Goal: Transaction & Acquisition: Purchase product/service

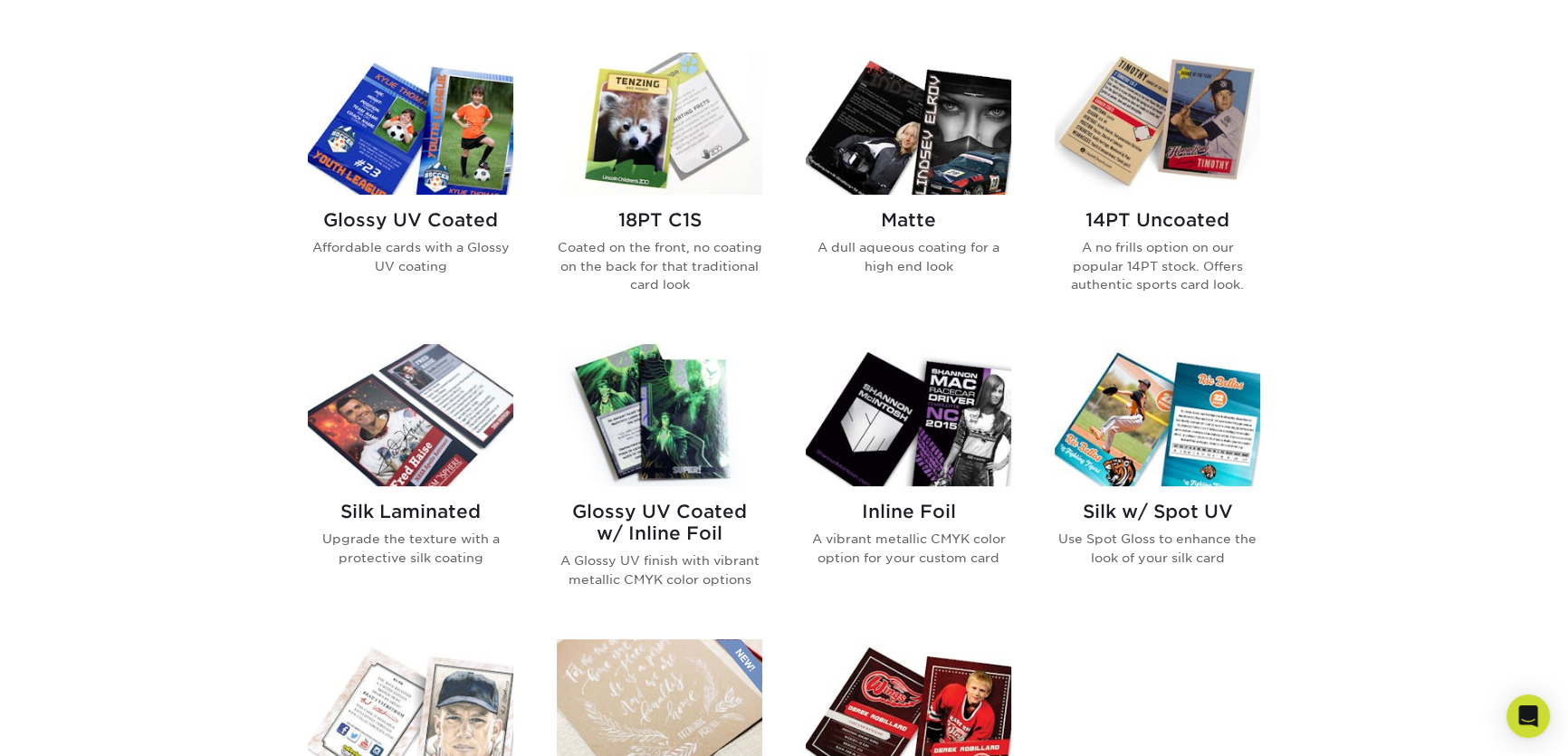
scroll to position [823, 0]
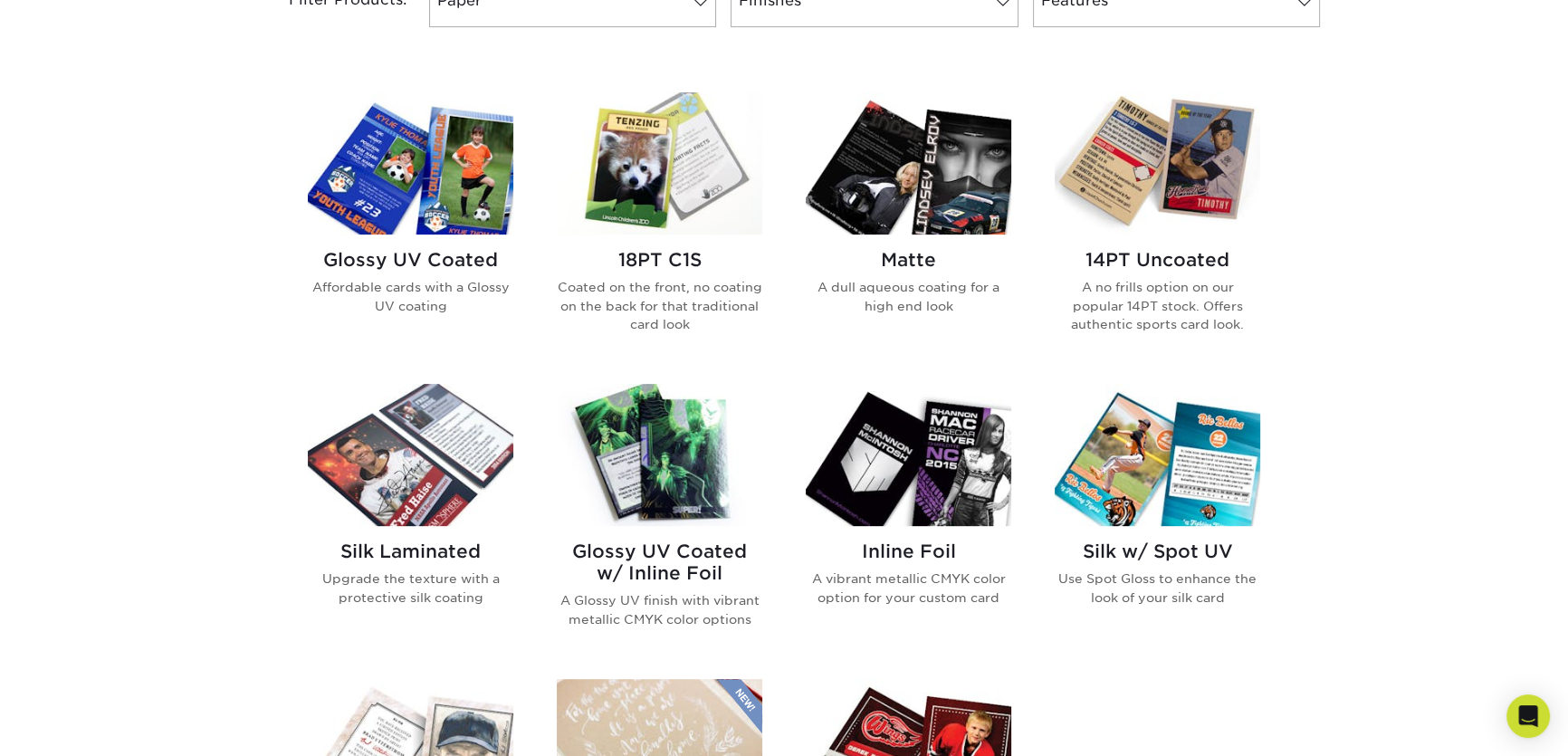
click at [428, 164] on img at bounding box center [411, 163] width 206 height 142
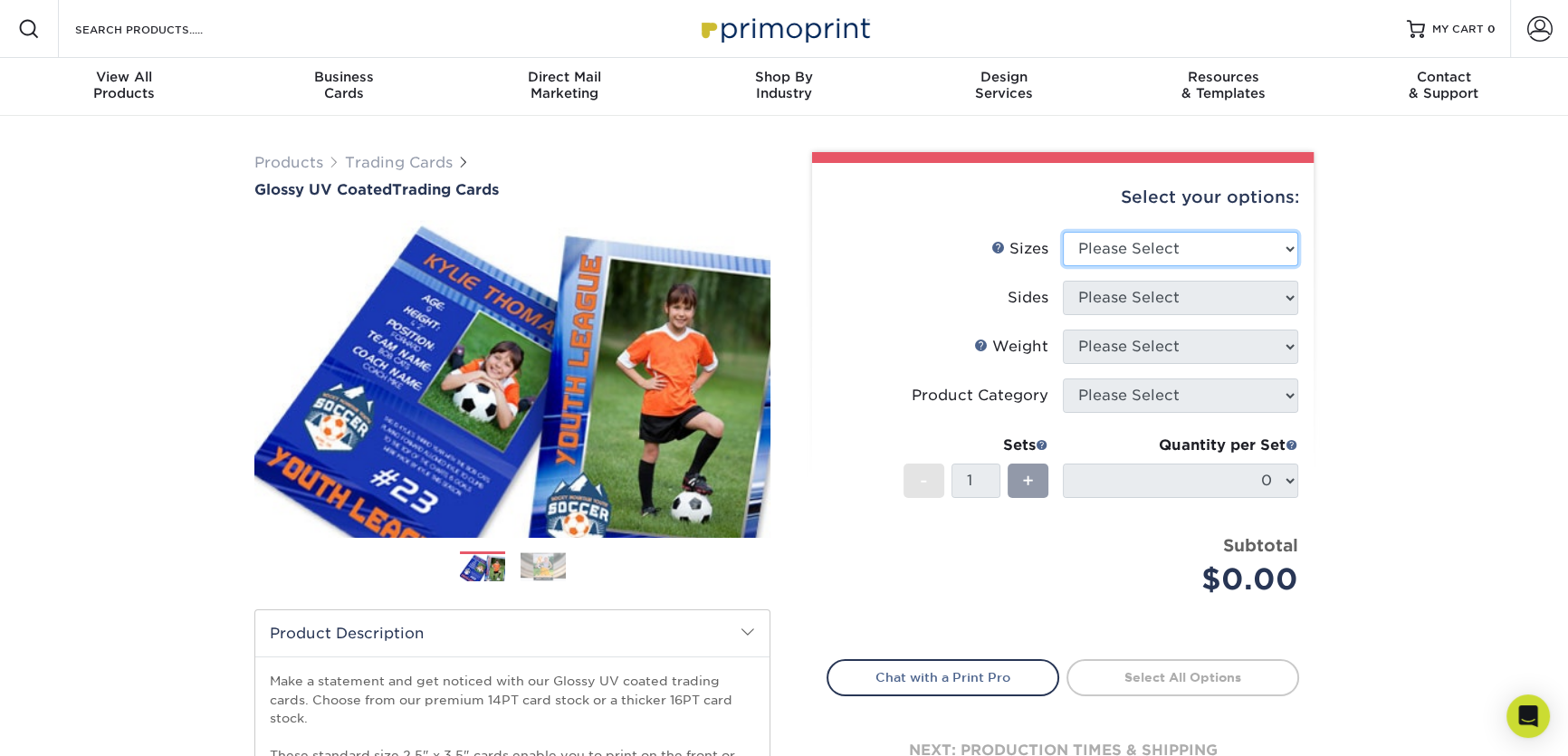
click at [1222, 247] on select "Please Select 2.5" x 3.5"" at bounding box center [1180, 248] width 235 height 34
select select "2.50x3.50"
click at [1063, 231] on select "Please Select 2.5" x 3.5"" at bounding box center [1180, 248] width 235 height 34
click at [1192, 304] on select "Please Select Print Both Sides Print Front Only" at bounding box center [1180, 297] width 235 height 34
select select "13abbda7-1d64-4f25-8bb2-c179b224825d"
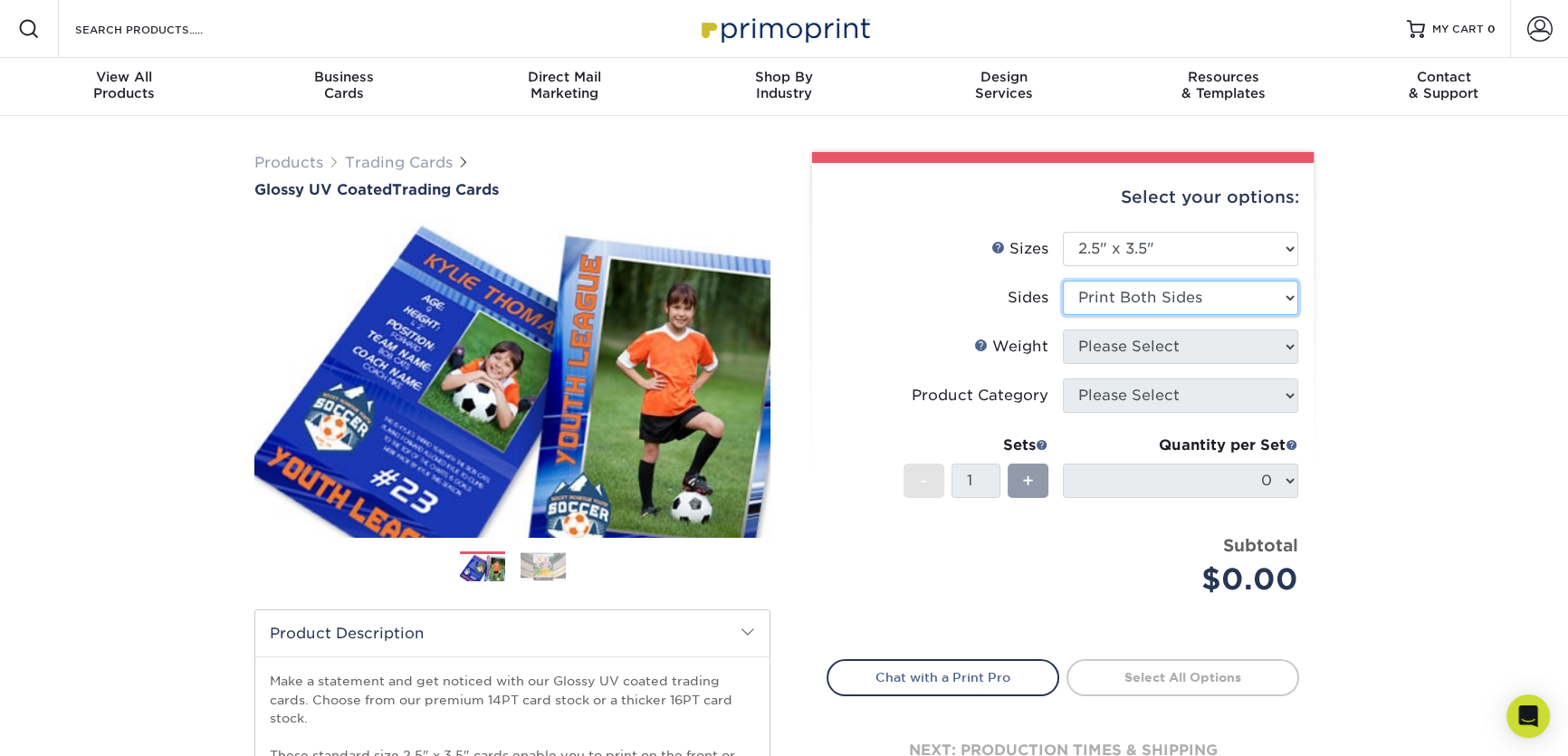
click at [1063, 281] on select "Please Select Print Both Sides Print Front Only" at bounding box center [1180, 297] width 235 height 34
click at [1190, 344] on select "Please Select 16PT 14PT 18PT C1S" at bounding box center [1180, 346] width 235 height 34
select select "14PT"
click at [1063, 330] on select "Please Select 16PT 14PT 18PT C1S" at bounding box center [1180, 346] width 235 height 34
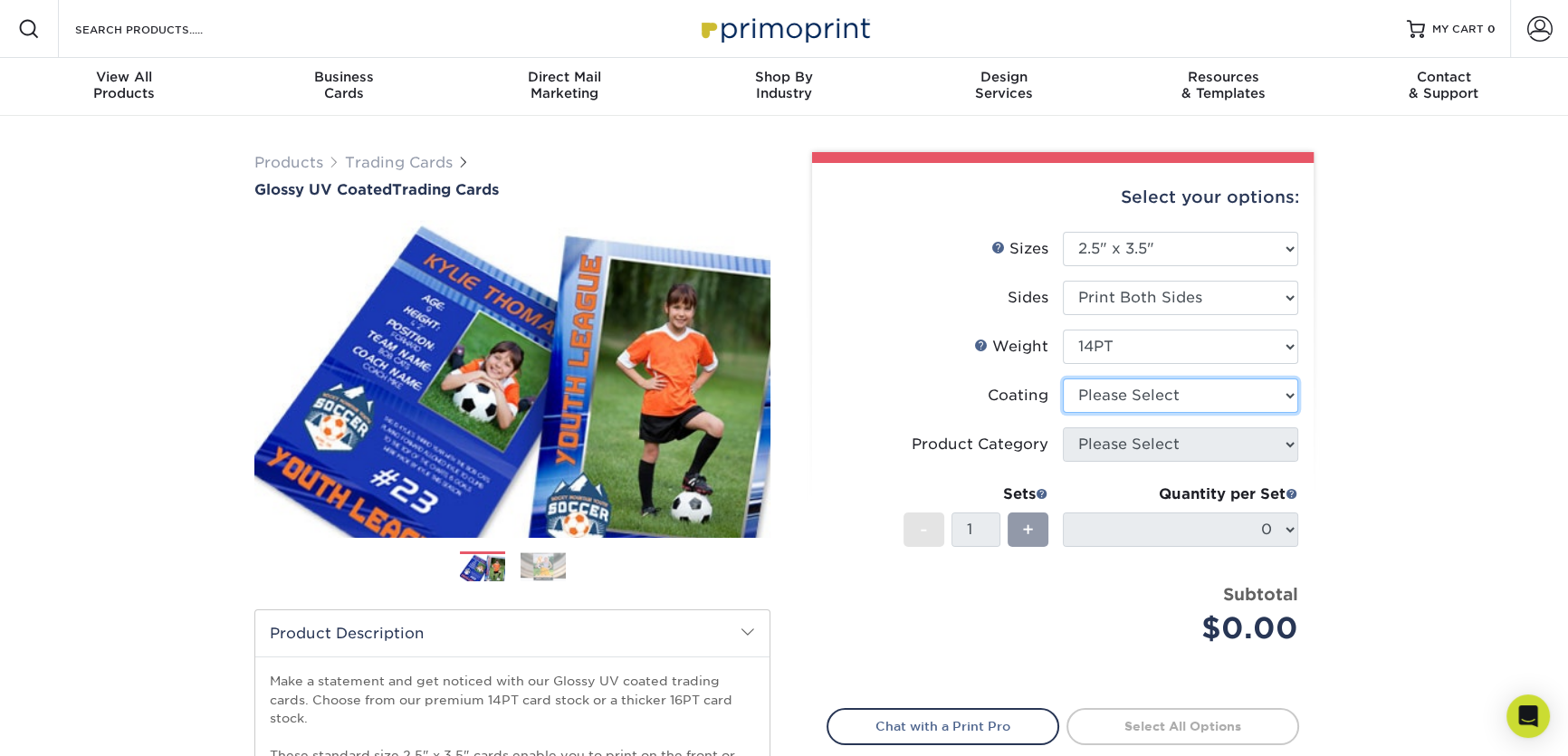
click at [1151, 398] on select at bounding box center [1180, 395] width 235 height 34
select select "ae367451-b2b8-45df-a344-0f05b6a12993"
click at [1063, 378] on select at bounding box center [1180, 395] width 235 height 34
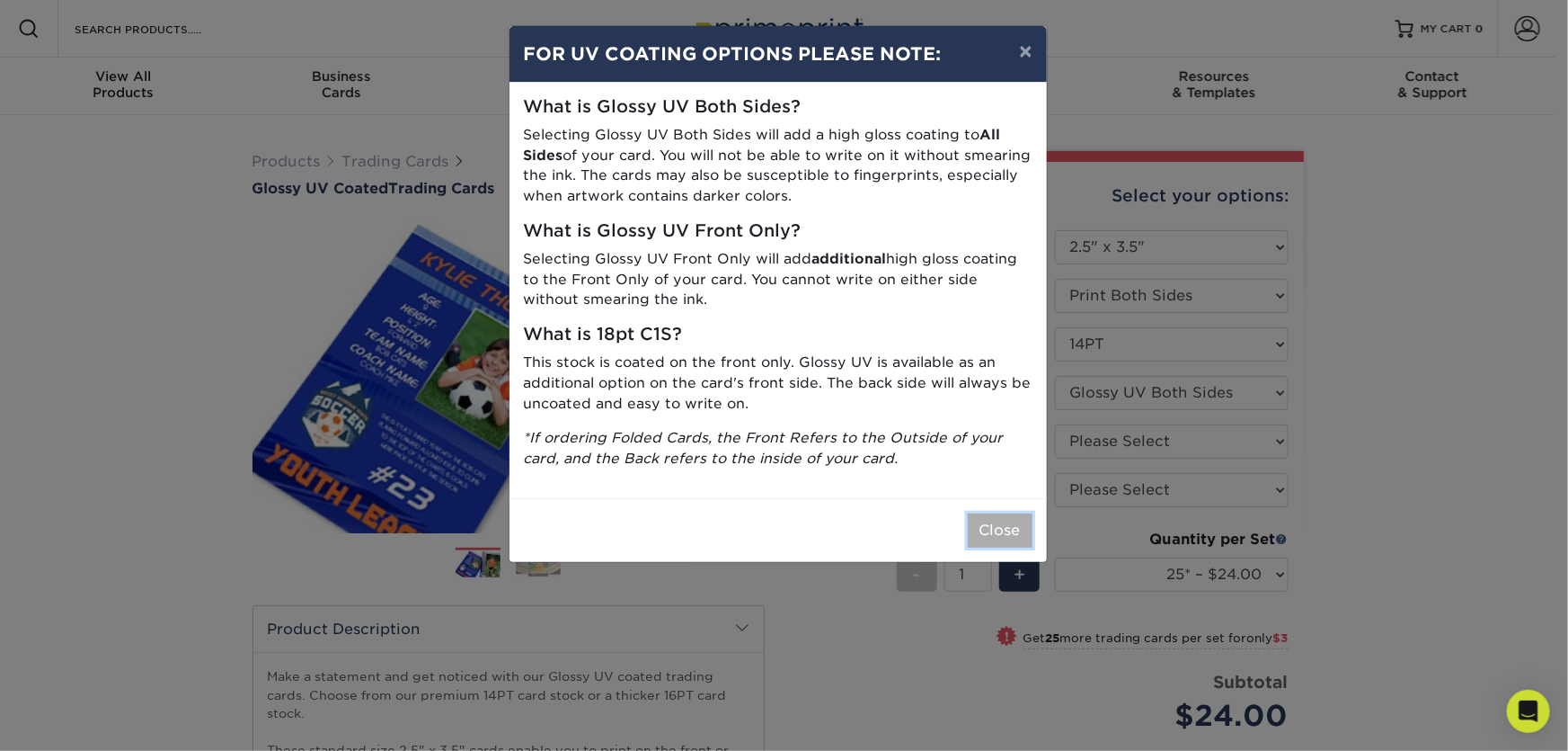
click at [997, 528] on button "Close" at bounding box center [1000, 530] width 65 height 34
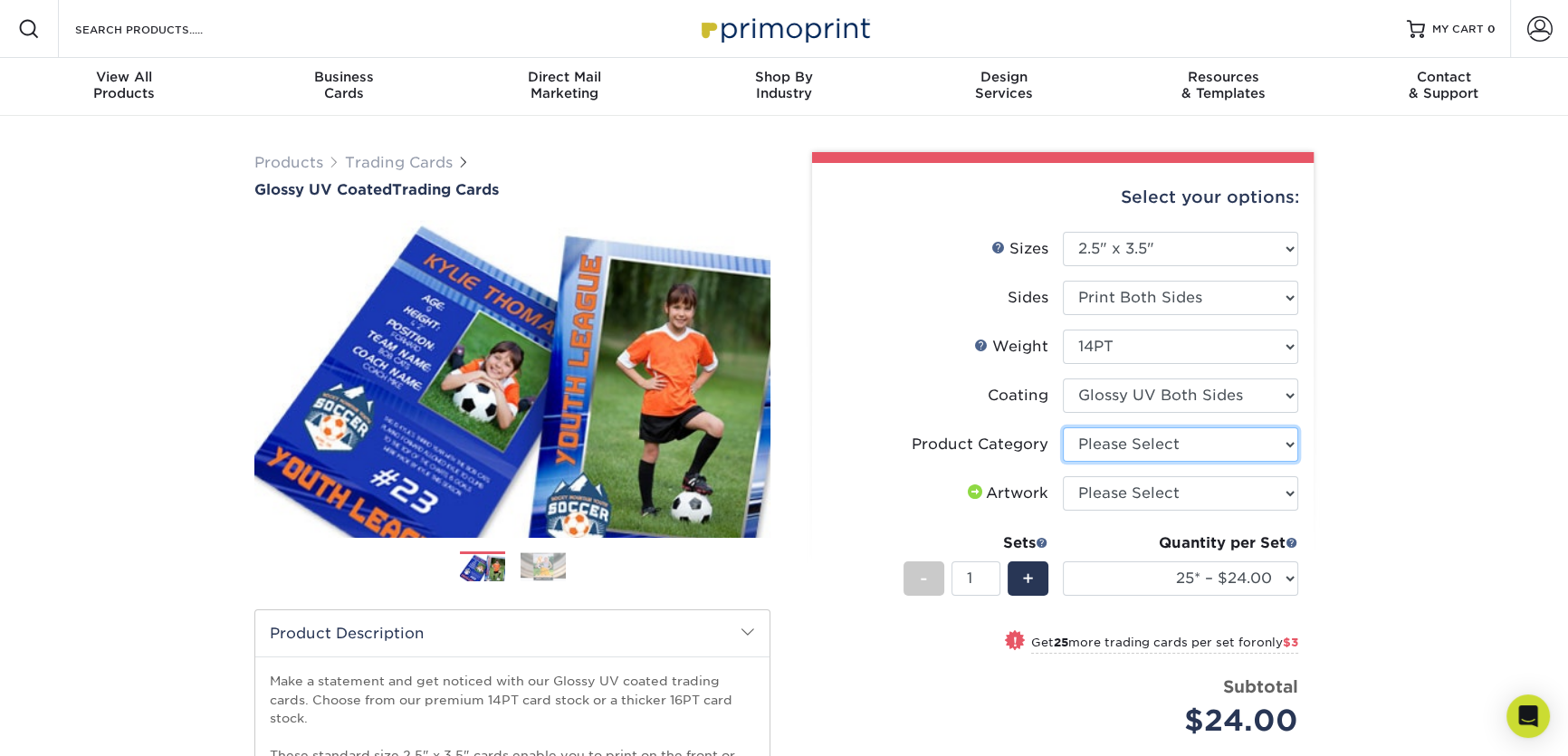
click at [1214, 445] on select "Please Select Trading Cards" at bounding box center [1180, 444] width 235 height 34
select select "c2f9bce9-36c2-409d-b101-c29d9d031e18"
click at [1063, 427] on select "Please Select Trading Cards" at bounding box center [1180, 444] width 235 height 34
click at [1191, 497] on select "Please Select I will upload files I need a design - $100" at bounding box center [1180, 493] width 235 height 34
select select "upload"
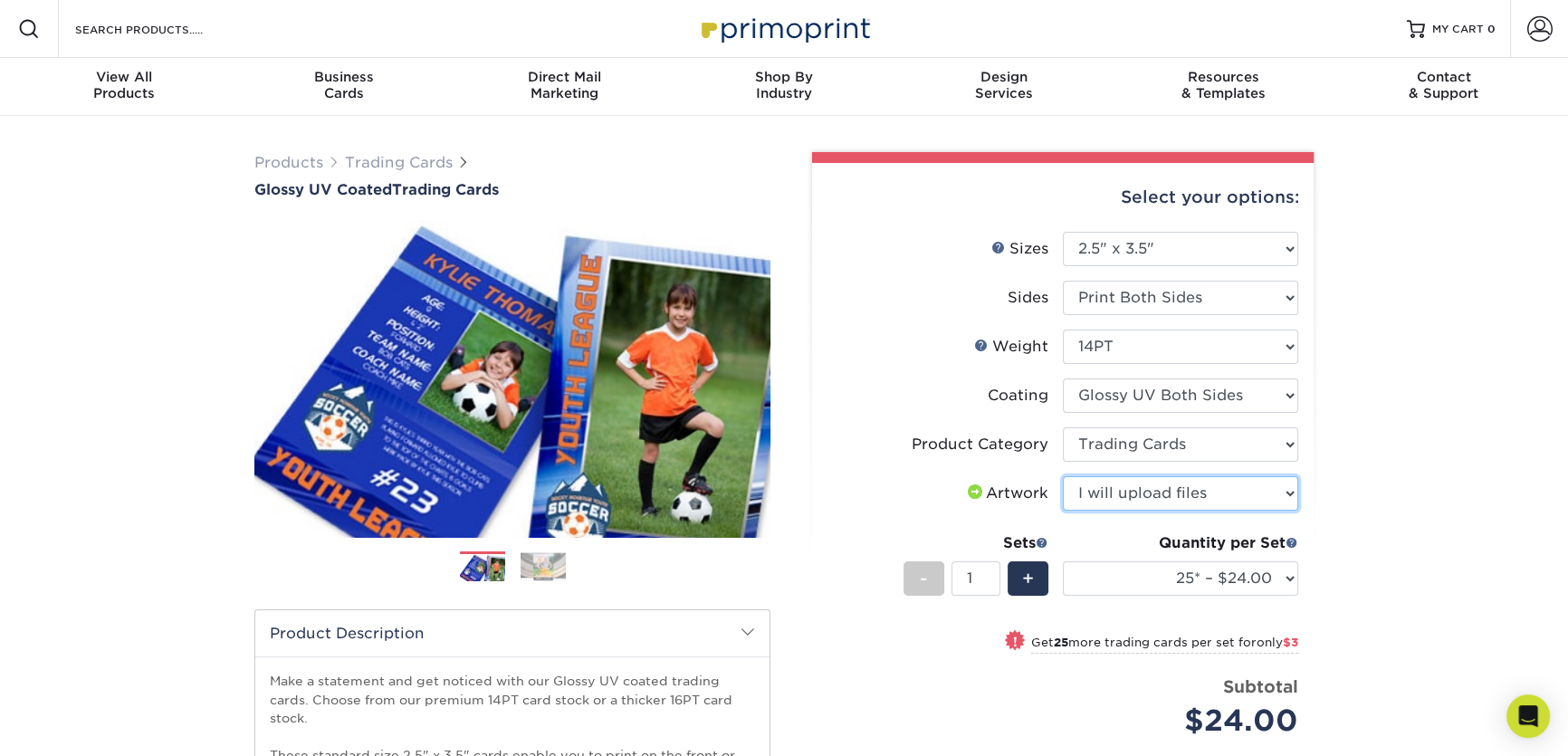
click at [1063, 476] on select "Please Select I will upload files I need a design - $100" at bounding box center [1180, 493] width 235 height 34
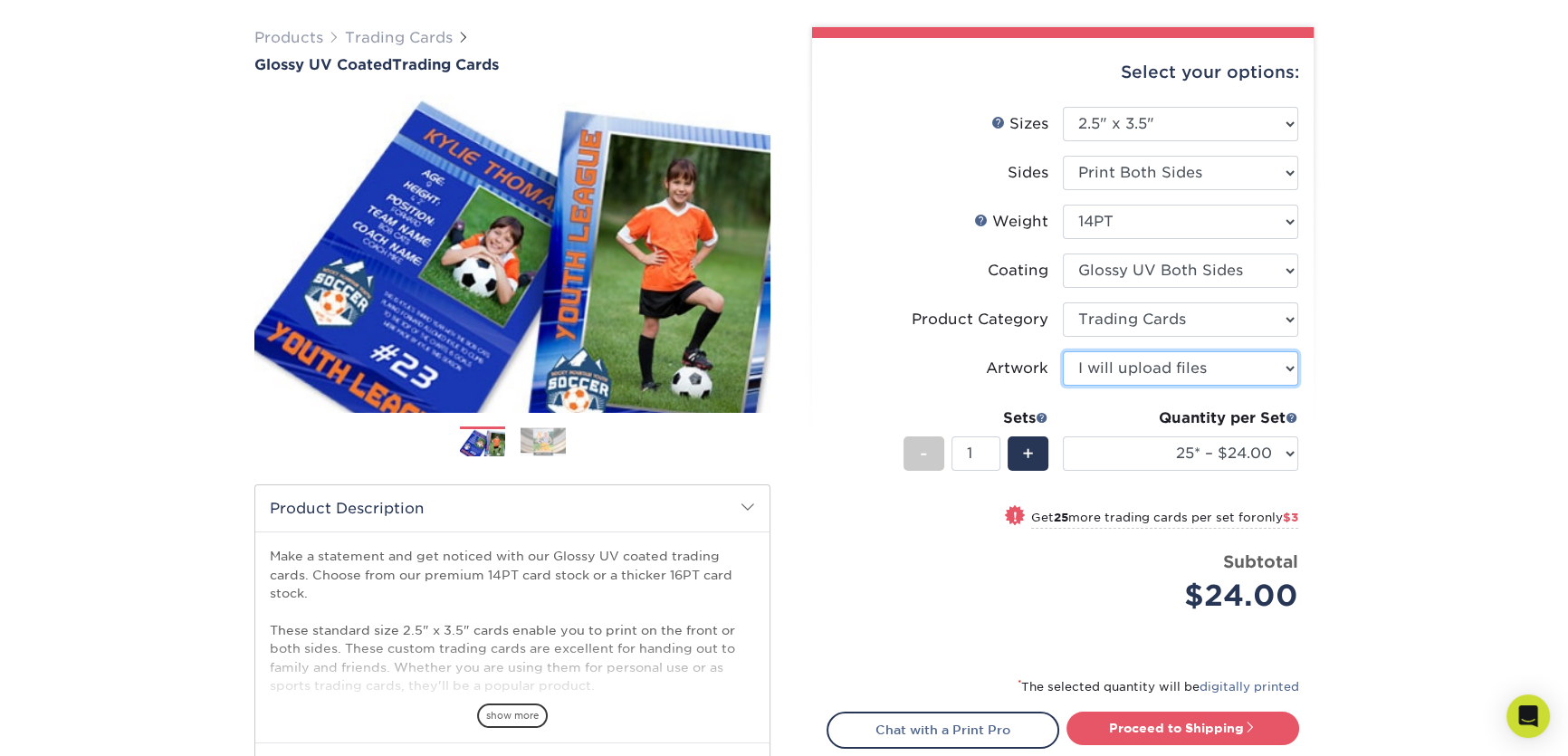
scroll to position [163, 0]
